Goal: Contribute content: Contribute content

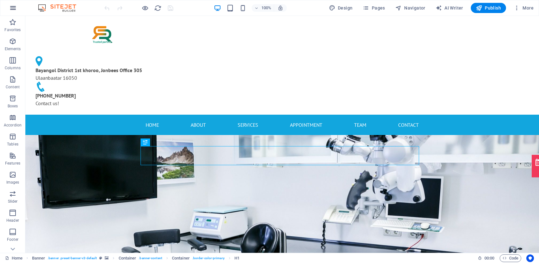
click at [15, 9] on icon "button" at bounding box center [13, 8] width 8 height 8
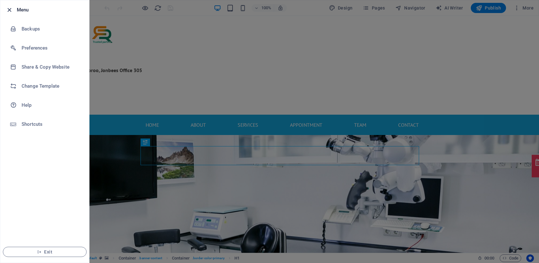
click at [8, 10] on icon "button" at bounding box center [9, 9] width 7 height 7
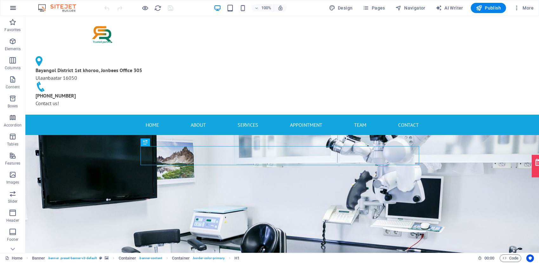
click at [12, 10] on icon "button" at bounding box center [13, 8] width 8 height 8
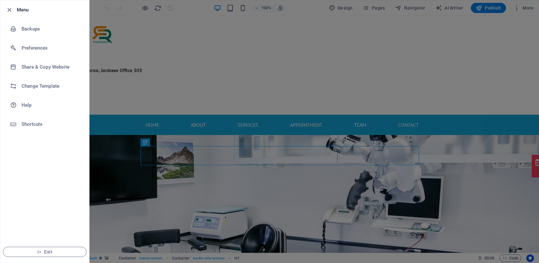
click at [103, 27] on div at bounding box center [269, 131] width 539 height 263
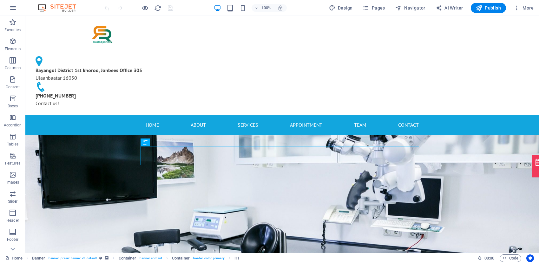
click at [45, 6] on img at bounding box center [60, 8] width 48 height 8
click at [64, 7] on img at bounding box center [60, 8] width 48 height 8
click at [14, 8] on icon "button" at bounding box center [13, 8] width 8 height 8
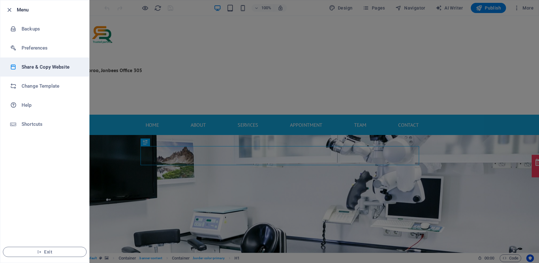
click at [45, 64] on h6 "Share & Copy Website" at bounding box center [51, 67] width 59 height 8
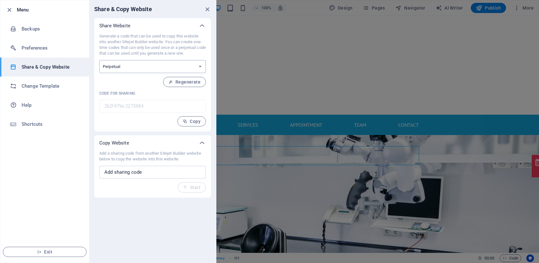
click at [157, 67] on select "One-time Perpetual" at bounding box center [152, 66] width 107 height 13
click at [99, 60] on select "One-time Perpetual" at bounding box center [152, 66] width 107 height 13
click at [159, 177] on input "text" at bounding box center [152, 172] width 107 height 13
click at [196, 122] on span "Copy" at bounding box center [192, 121] width 18 height 5
click at [195, 119] on span "Copy" at bounding box center [192, 121] width 18 height 5
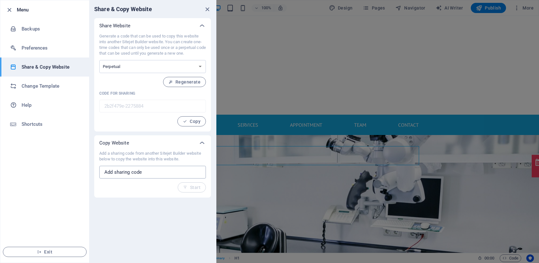
click at [148, 175] on input "text" at bounding box center [152, 172] width 107 height 13
paste input "file:///C:/Users/Dell/Downloads/iTools_Lab_Supplies_Presentation.html"
type input "file:///C:/Users/Dell/Downloads/iTools_Lab_Supplies_Presentation.html"
click at [189, 187] on span "Start" at bounding box center [191, 187] width 17 height 5
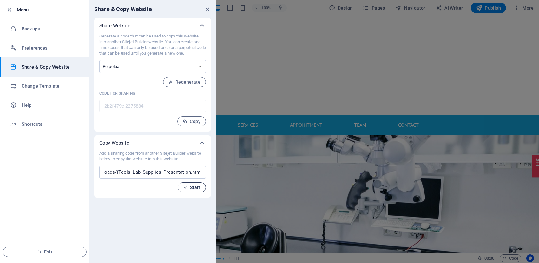
scroll to position [0, 0]
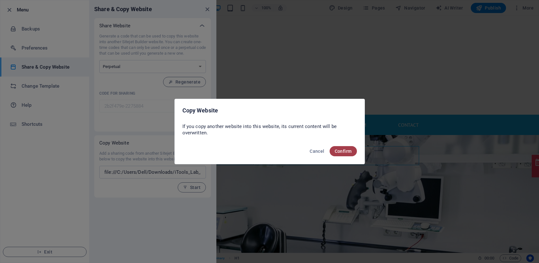
click at [343, 150] on span "Confirm" at bounding box center [343, 151] width 17 height 5
click at [339, 150] on span "Confirm" at bounding box center [343, 151] width 17 height 5
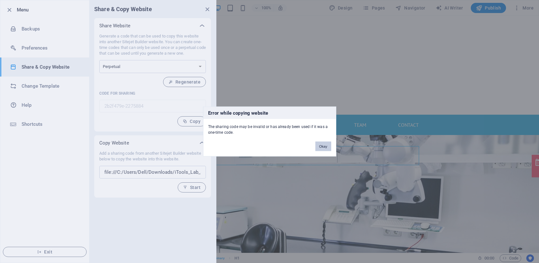
click at [323, 146] on button "Okay" at bounding box center [323, 147] width 16 height 10
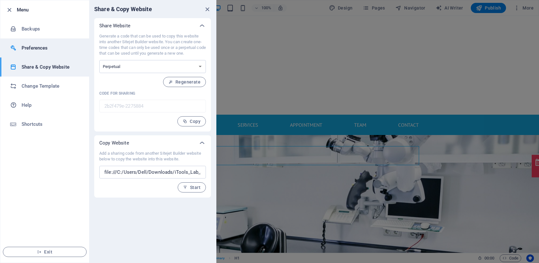
click at [32, 46] on h6 "Preferences" at bounding box center [51, 48] width 59 height 8
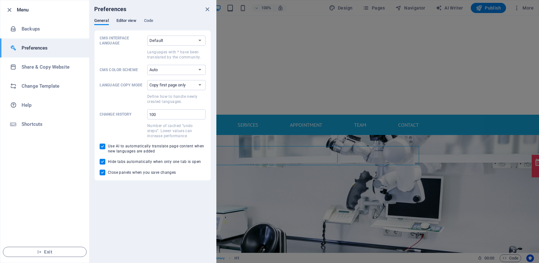
click at [126, 21] on span "Editor view" at bounding box center [126, 21] width 20 height 9
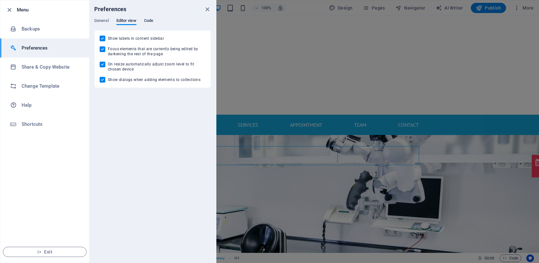
click at [151, 20] on span "Code" at bounding box center [148, 21] width 9 height 9
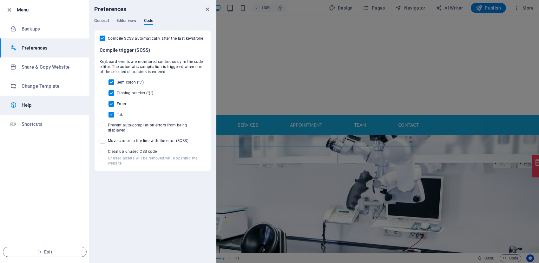
click at [31, 105] on h6 "Help" at bounding box center [51, 105] width 59 height 8
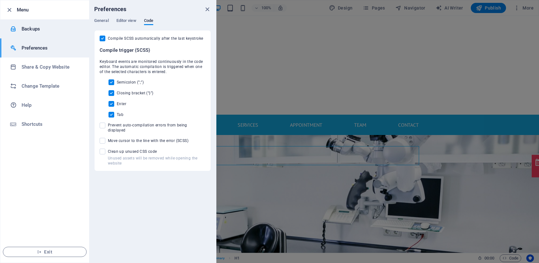
click at [31, 32] on h6 "Backups" at bounding box center [51, 29] width 59 height 8
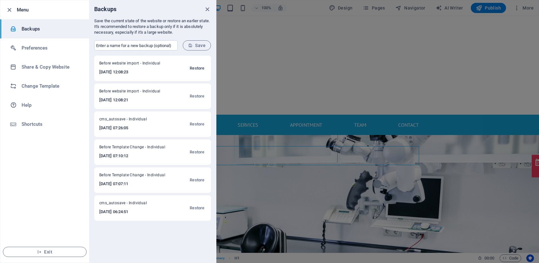
click at [202, 67] on span "Restore" at bounding box center [197, 68] width 15 height 8
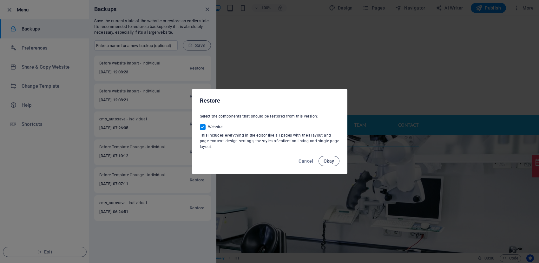
click at [326, 162] on span "Okay" at bounding box center [329, 160] width 11 height 5
checkbox input "false"
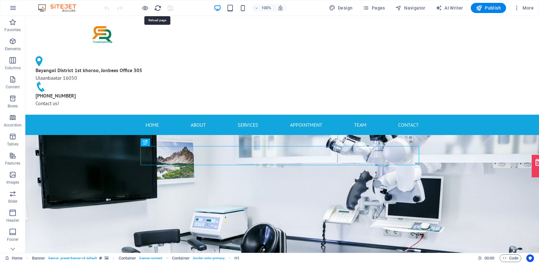
click at [158, 9] on icon "reload" at bounding box center [157, 7] width 7 height 7
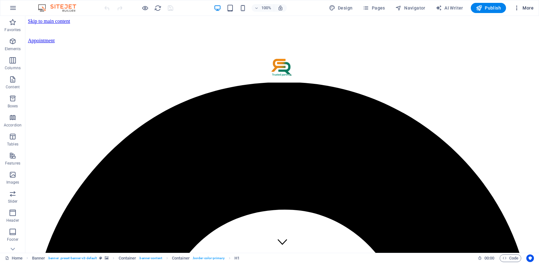
click at [534, 7] on button "More" at bounding box center [523, 8] width 25 height 10
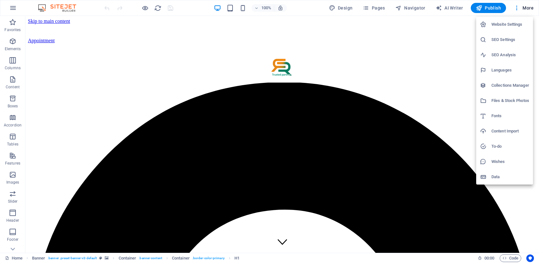
click at [14, 9] on div at bounding box center [269, 131] width 539 height 263
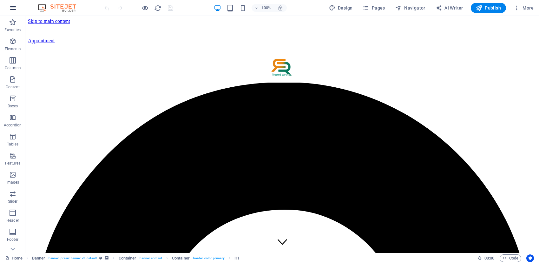
click at [15, 7] on icon "button" at bounding box center [13, 8] width 8 height 8
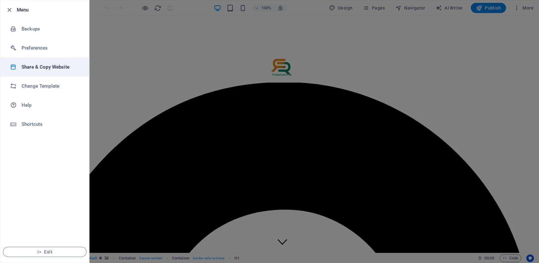
click at [45, 67] on h6 "Share & Copy Website" at bounding box center [51, 67] width 59 height 8
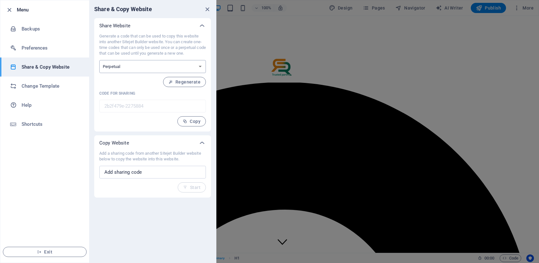
click at [128, 63] on select "One-time Perpetual" at bounding box center [152, 66] width 107 height 13
select select "onetime"
click at [99, 60] on select "One-time Perpetual" at bounding box center [152, 66] width 107 height 13
click at [149, 172] on input "text" at bounding box center [152, 172] width 107 height 13
click at [189, 189] on div "Add a sharing code from another Sitejet Builder website below to copy the websi…" at bounding box center [152, 171] width 107 height 42
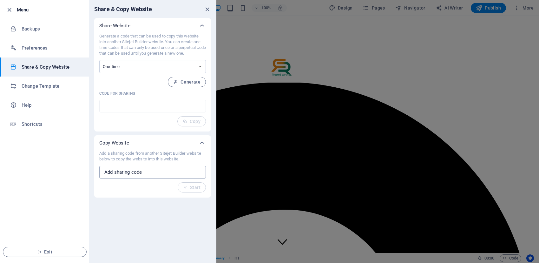
click at [182, 170] on input "text" at bounding box center [152, 172] width 107 height 13
click at [201, 142] on icon at bounding box center [202, 143] width 8 height 8
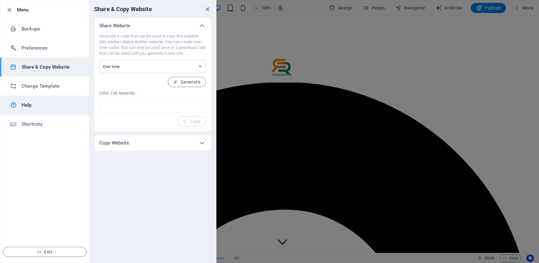
click at [31, 98] on link "Help" at bounding box center [44, 105] width 89 height 19
click at [205, 8] on icon "close" at bounding box center [207, 9] width 7 height 7
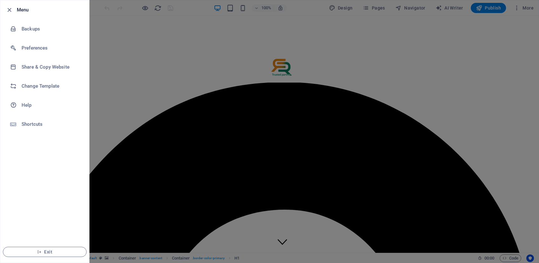
click at [244, 25] on div at bounding box center [269, 131] width 539 height 263
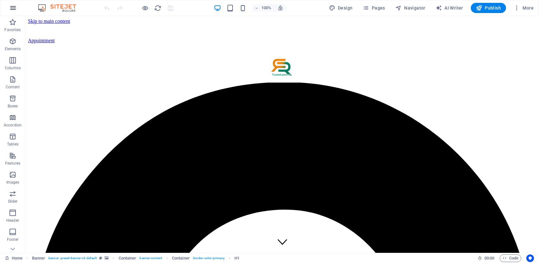
click at [13, 9] on icon "button" at bounding box center [13, 8] width 8 height 8
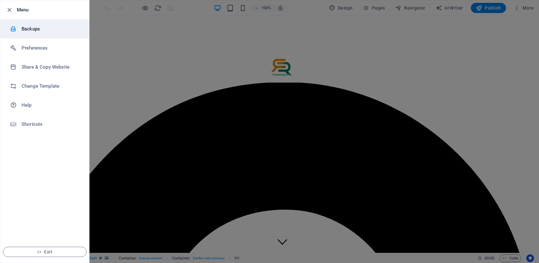
click at [32, 30] on h6 "Backups" at bounding box center [51, 29] width 59 height 8
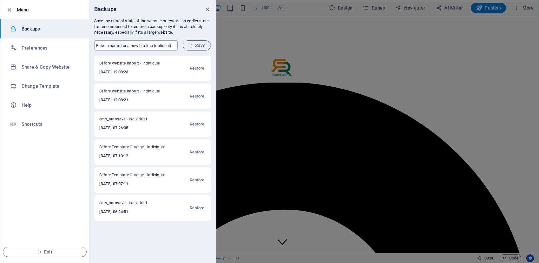
click at [156, 47] on input "text" at bounding box center [135, 45] width 83 height 10
click at [46, 47] on h6 "Preferences" at bounding box center [51, 48] width 59 height 8
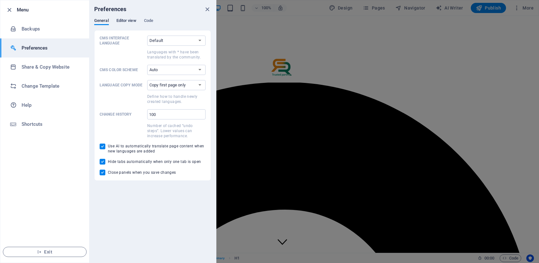
click at [123, 22] on span "Editor view" at bounding box center [126, 21] width 20 height 9
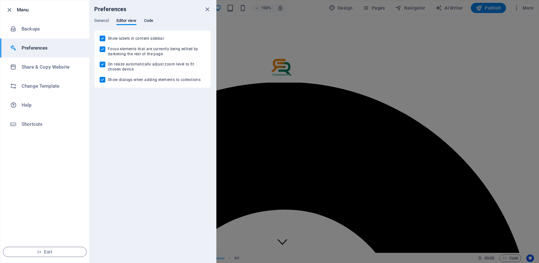
click at [147, 21] on span "Code" at bounding box center [148, 21] width 9 height 9
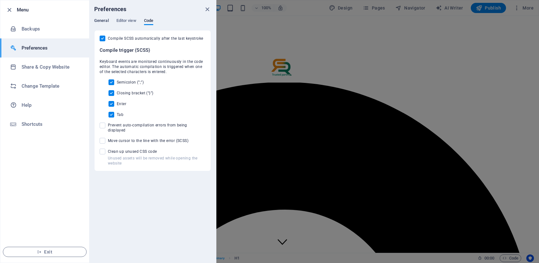
click at [105, 18] on span "General" at bounding box center [101, 21] width 15 height 9
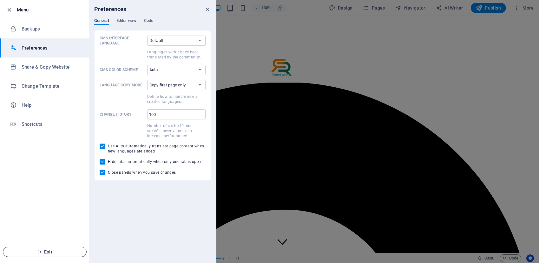
click at [63, 252] on span "Exit" at bounding box center [44, 251] width 73 height 5
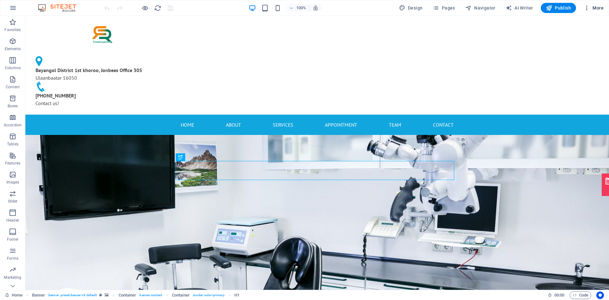
click at [409, 8] on span "More" at bounding box center [594, 8] width 20 height 6
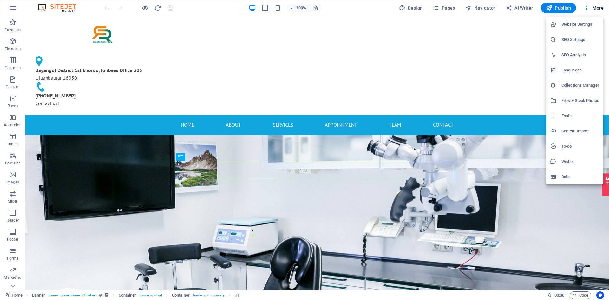
click at [409, 9] on div at bounding box center [304, 150] width 609 height 300
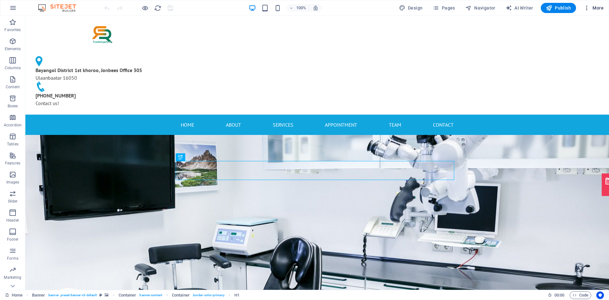
click at [409, 8] on span "More" at bounding box center [594, 8] width 20 height 6
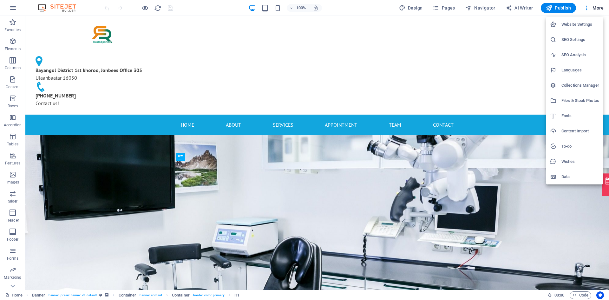
click at [409, 7] on div at bounding box center [304, 150] width 609 height 300
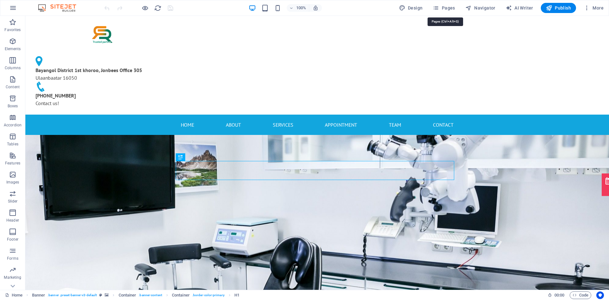
click at [409, 10] on icon "button" at bounding box center [436, 8] width 6 height 6
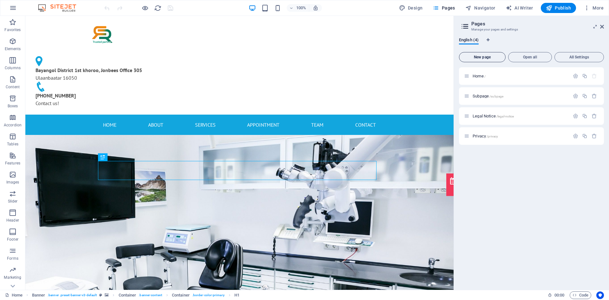
click at [409, 57] on span "New page" at bounding box center [482, 57] width 41 height 4
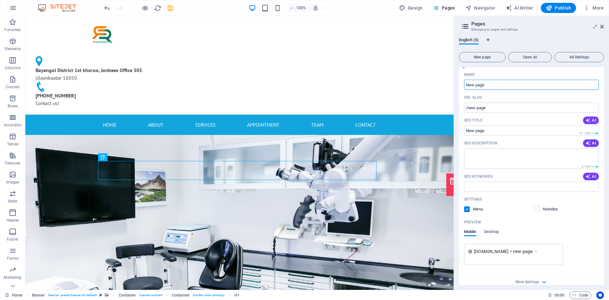
scroll to position [104, 0]
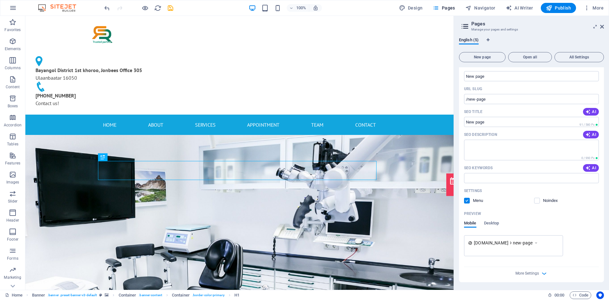
click at [409, 243] on icon at bounding box center [536, 243] width 4 height 6
click at [409, 224] on span "Desktop" at bounding box center [491, 223] width 15 height 9
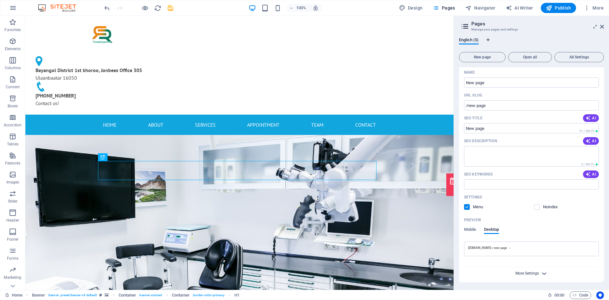
click at [409, 262] on span "More Settings" at bounding box center [527, 273] width 23 height 4
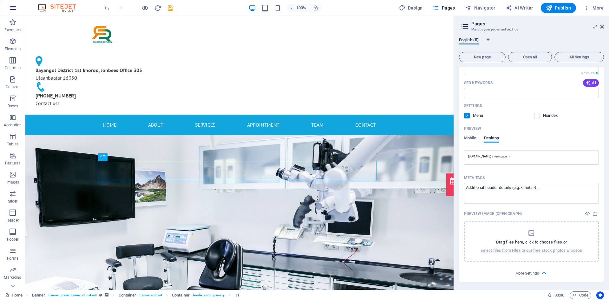
click at [14, 9] on icon "button" at bounding box center [13, 8] width 8 height 8
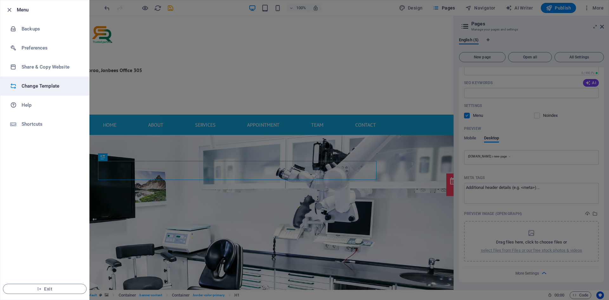
click at [50, 83] on h6 "Change Template" at bounding box center [51, 86] width 59 height 8
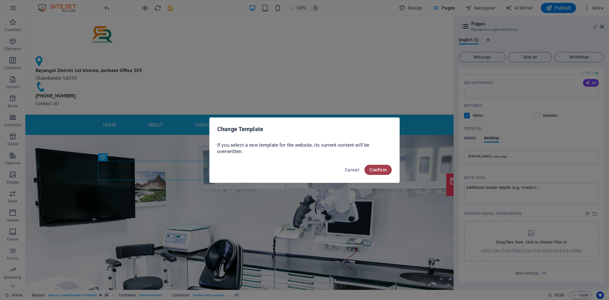
click at [382, 170] on span "Confirm" at bounding box center [378, 169] width 17 height 5
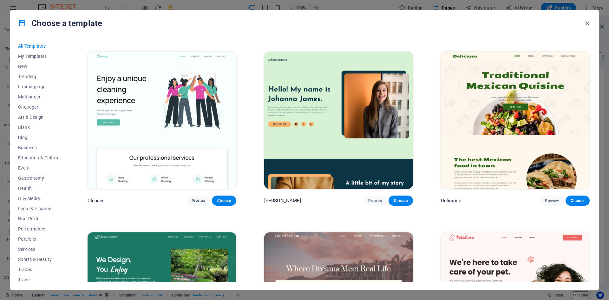
scroll to position [1301, 0]
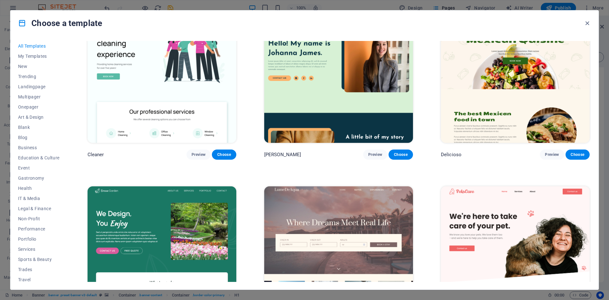
drag, startPoint x: 591, startPoint y: 96, endPoint x: 593, endPoint y: 186, distance: 89.2
click at [409, 212] on div "All Templates My Templates New Trending Landingpage Multipager Onepager Art & D…" at bounding box center [304, 163] width 588 height 254
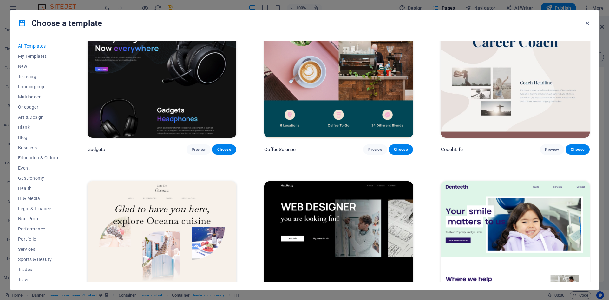
scroll to position [2210, 0]
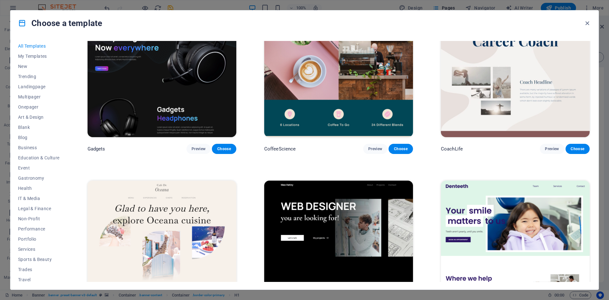
drag, startPoint x: 592, startPoint y: 114, endPoint x: 605, endPoint y: 197, distance: 83.9
click at [409, 197] on div "Choose a template All Templates My Templates New Trending Landingpage Multipage…" at bounding box center [304, 150] width 609 height 300
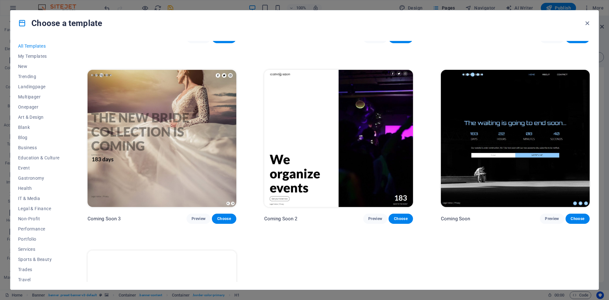
scroll to position [9810, 0]
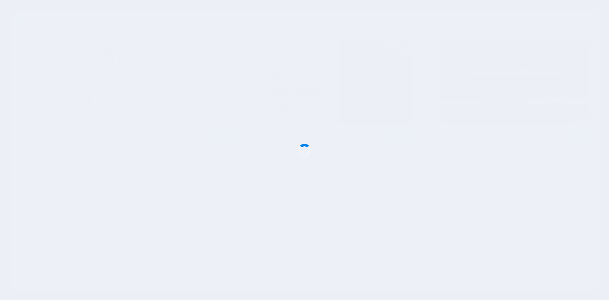
checkbox input "false"
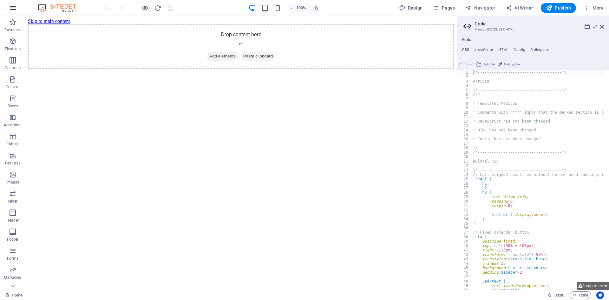
click at [12, 10] on icon "button" at bounding box center [13, 8] width 8 height 8
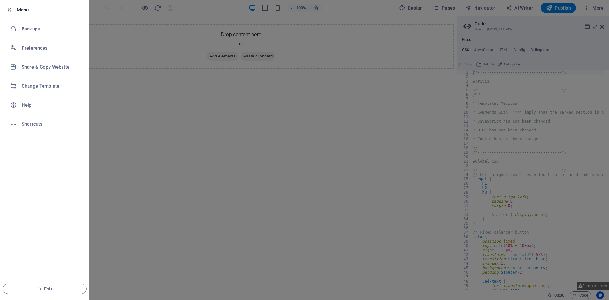
click at [9, 11] on icon "button" at bounding box center [9, 9] width 7 height 7
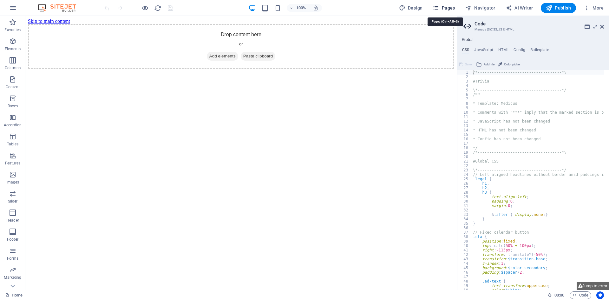
click at [447, 8] on span "Pages" at bounding box center [444, 8] width 22 height 6
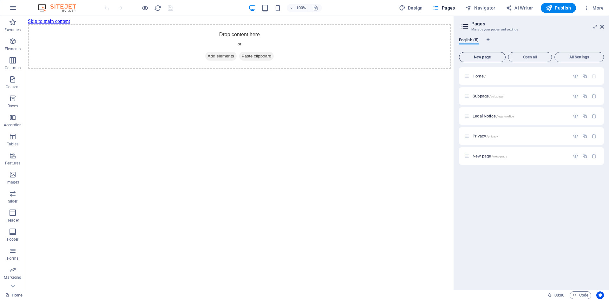
click at [479, 55] on span "New page" at bounding box center [482, 57] width 41 height 4
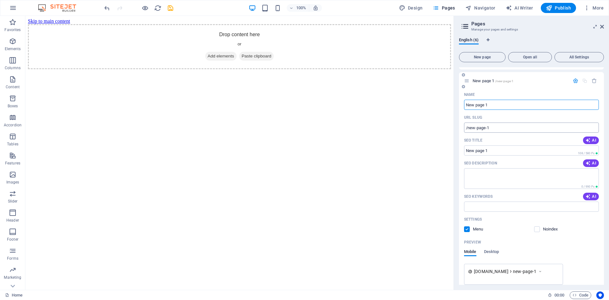
scroll to position [124, 0]
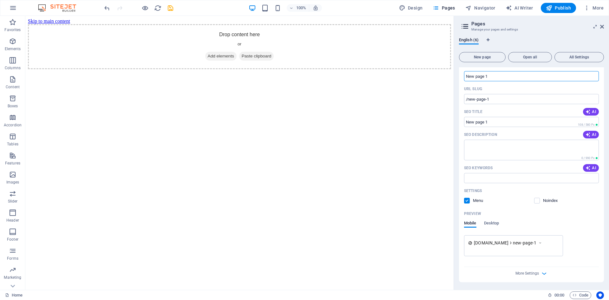
click at [543, 244] on icon at bounding box center [540, 243] width 4 height 6
click at [542, 241] on icon at bounding box center [540, 243] width 4 height 6
click at [535, 275] on span "More Settings" at bounding box center [527, 273] width 23 height 4
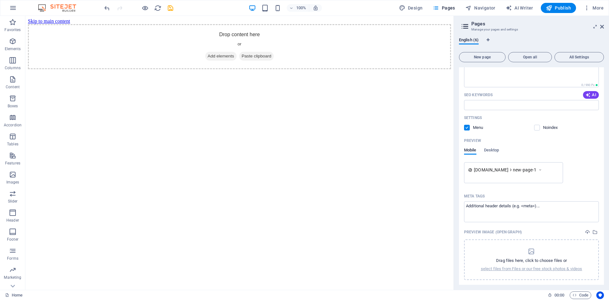
scroll to position [215, 0]
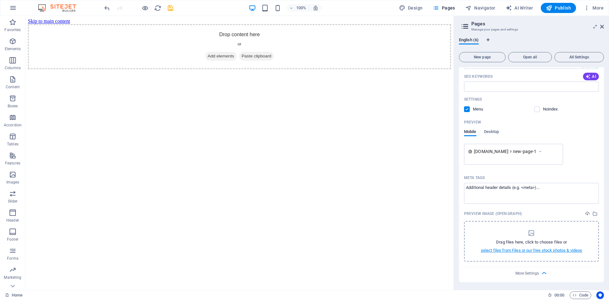
click at [516, 250] on p "select files from Files or our free stock photos & videos" at bounding box center [532, 251] width 102 height 6
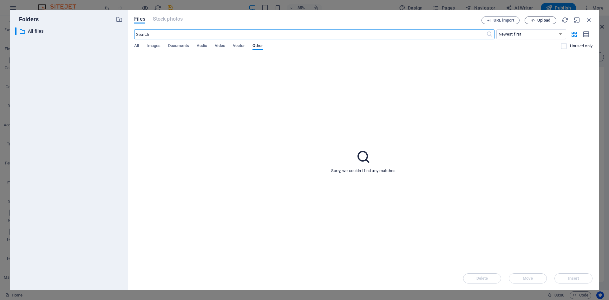
click at [536, 19] on span "Upload" at bounding box center [541, 20] width 26 height 4
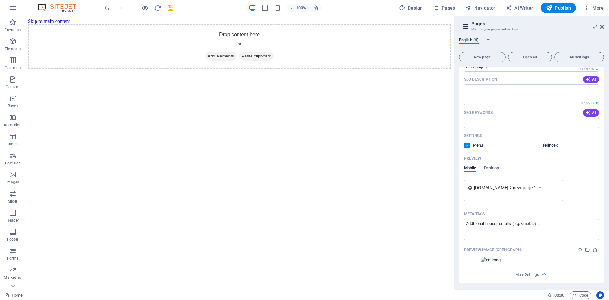
scroll to position [180, 0]
click at [588, 7] on icon "button" at bounding box center [587, 8] width 6 height 6
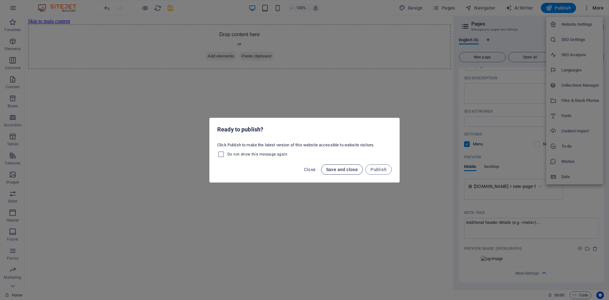
click at [346, 170] on span "Save and close" at bounding box center [342, 169] width 32 height 5
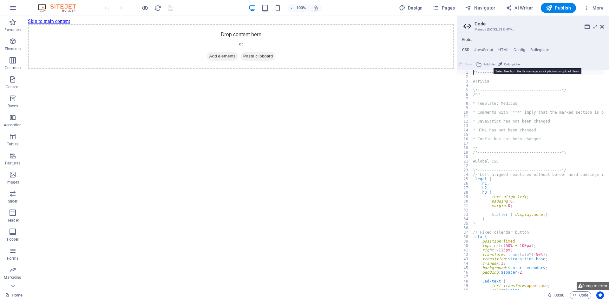
click at [486, 65] on span "Add file" at bounding box center [489, 65] width 11 height 8
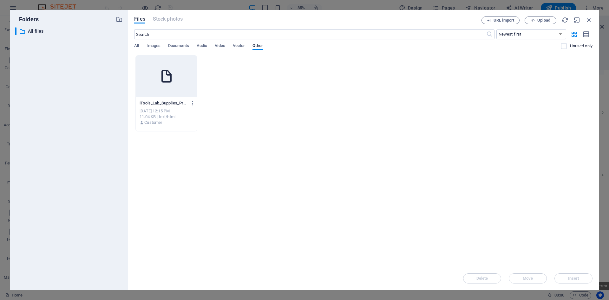
click at [175, 103] on p "iTools_Lab_Supplies_Presentation-f7PTofdDRoL7zEwrUBjD9w.html" at bounding box center [164, 103] width 48 height 6
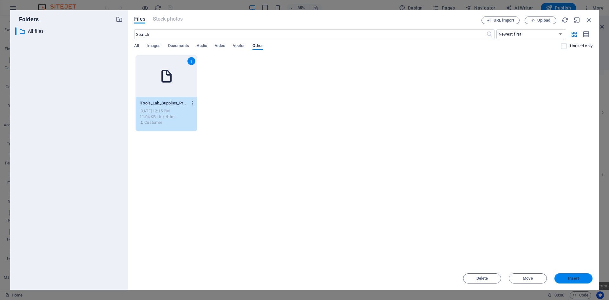
click at [579, 278] on span "Insert" at bounding box center [573, 278] width 11 height 4
type textarea "https://[DOMAIN_NAME]/images/0/19636978/iTools_Lab_Supplies_Presentation-f7PTof…"
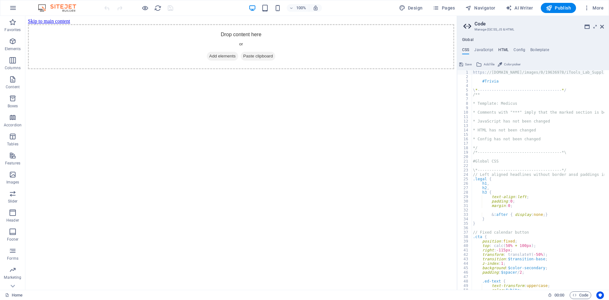
click at [501, 49] on h4 "HTML" at bounding box center [504, 51] width 10 height 7
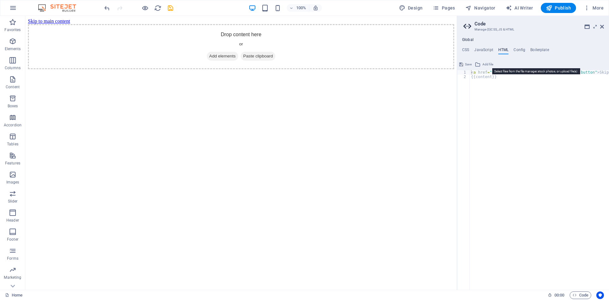
click at [486, 64] on span "Add file" at bounding box center [488, 65] width 11 height 8
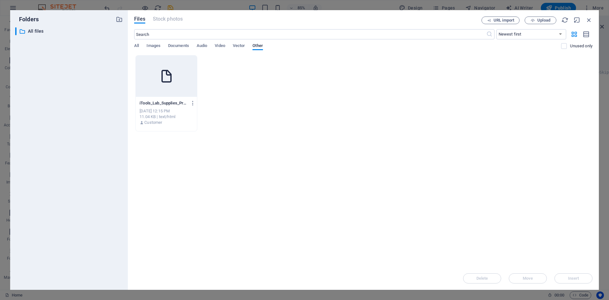
click at [175, 77] on div at bounding box center [166, 76] width 61 height 41
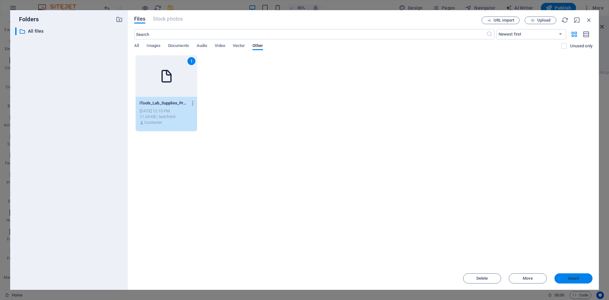
click at [581, 278] on span "Insert" at bounding box center [573, 278] width 33 height 4
type textarea "[URL][DOMAIN_NAME]<a href="#main-content" class="wv-link-content button">Skip t…"
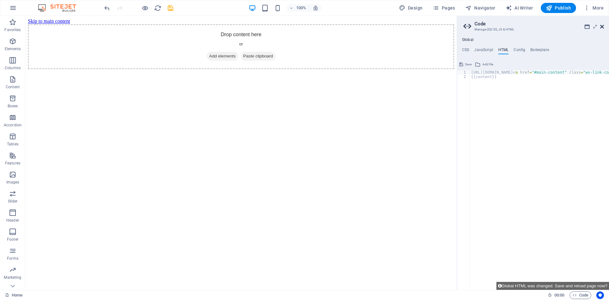
click at [603, 26] on icon at bounding box center [602, 26] width 4 height 5
